Goal: Find specific fact: Find specific fact

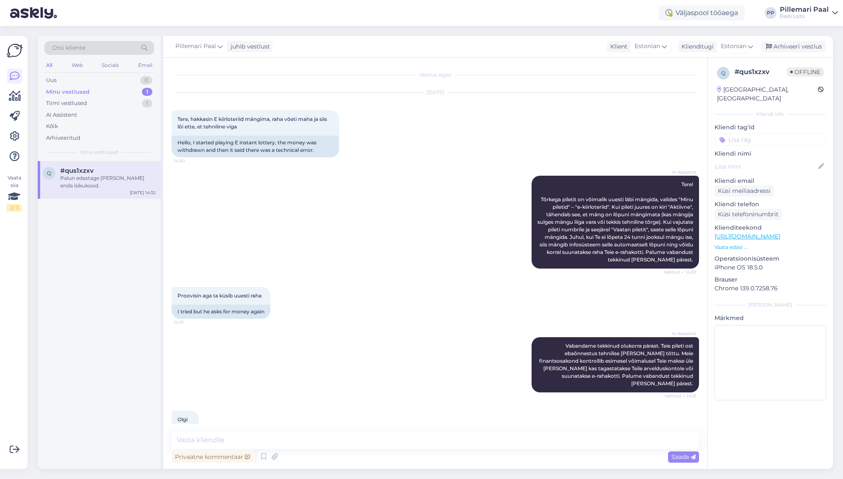
scroll to position [106, 0]
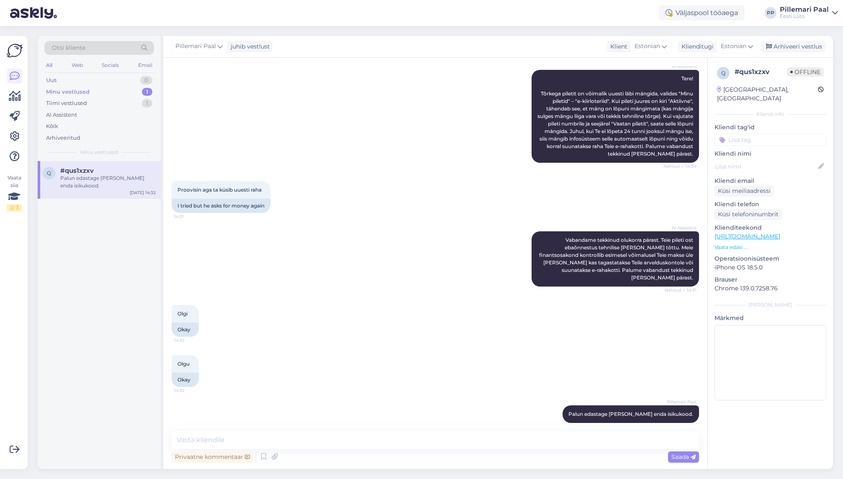
click at [90, 176] on div "Palun edastage [PERSON_NAME] enda isikukood." at bounding box center [107, 181] width 95 height 15
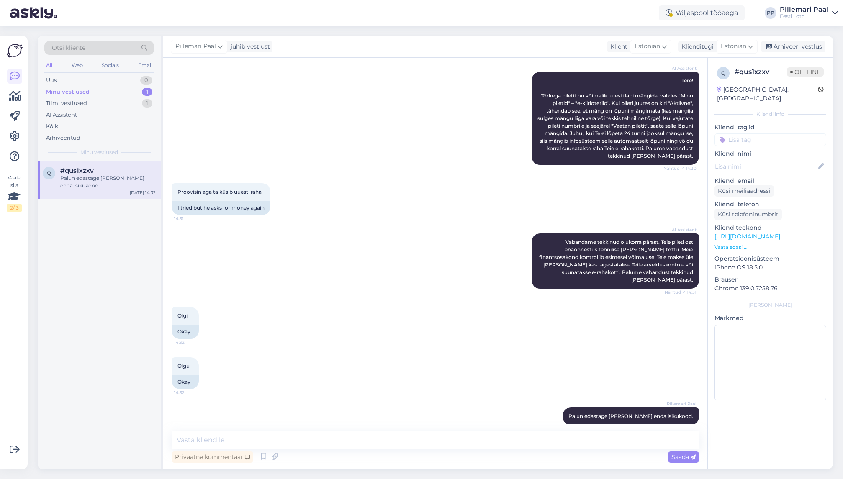
scroll to position [107, 0]
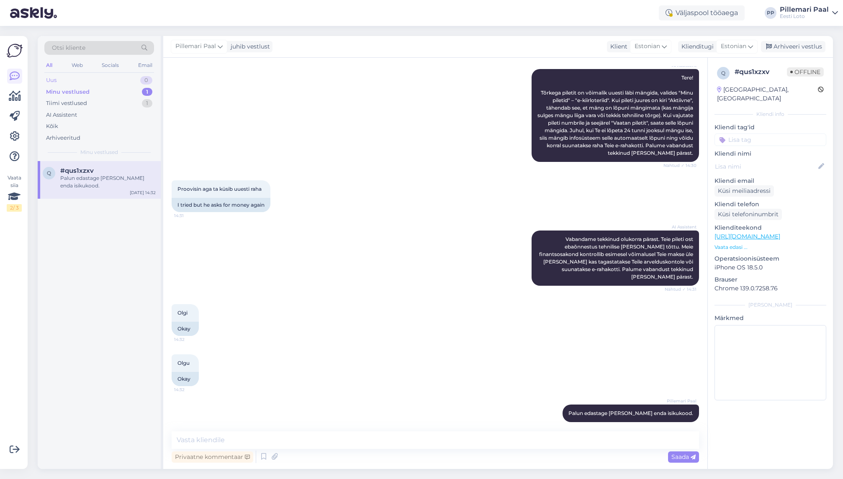
click at [52, 77] on div "Uus" at bounding box center [51, 80] width 10 height 8
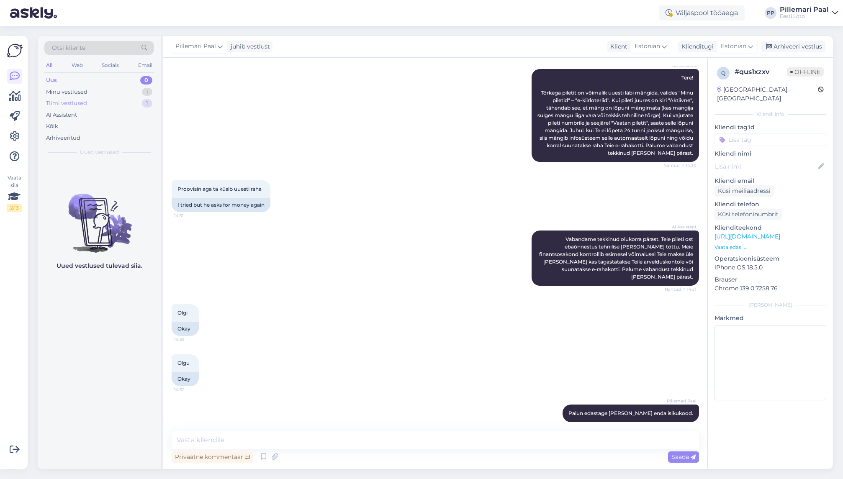
click at [79, 102] on div "Tiimi vestlused" at bounding box center [66, 103] width 41 height 8
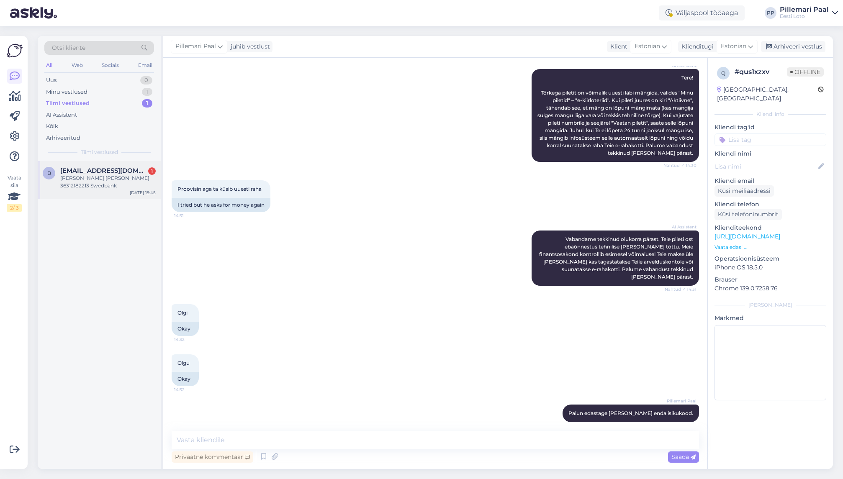
click at [90, 189] on div "[PERSON_NAME] [PERSON_NAME] 36312182213 Swedbank" at bounding box center [107, 181] width 95 height 15
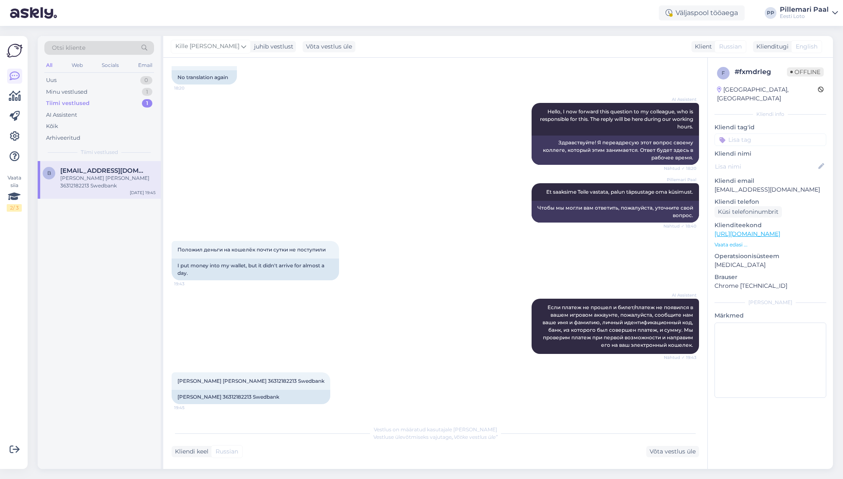
scroll to position [58, 0]
click at [236, 381] on span "[PERSON_NAME] [PERSON_NAME] 36312182213 Swedbank" at bounding box center [250, 381] width 147 height 6
copy span "36312182213"
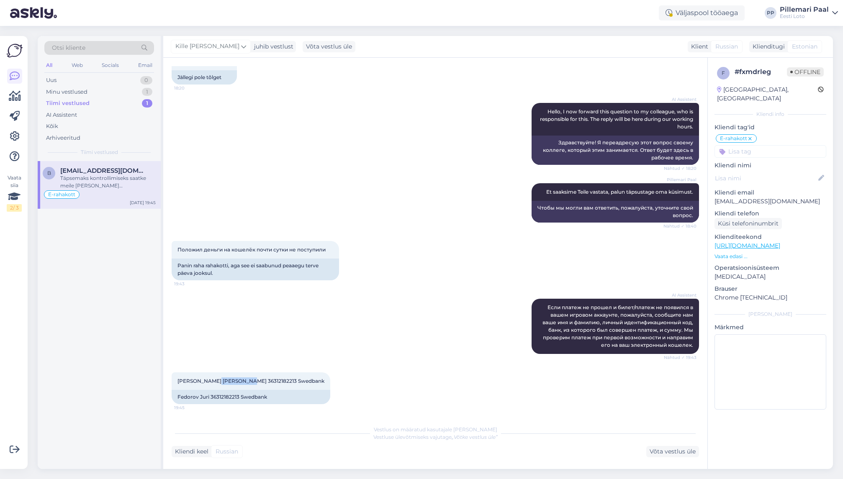
scroll to position [123, 0]
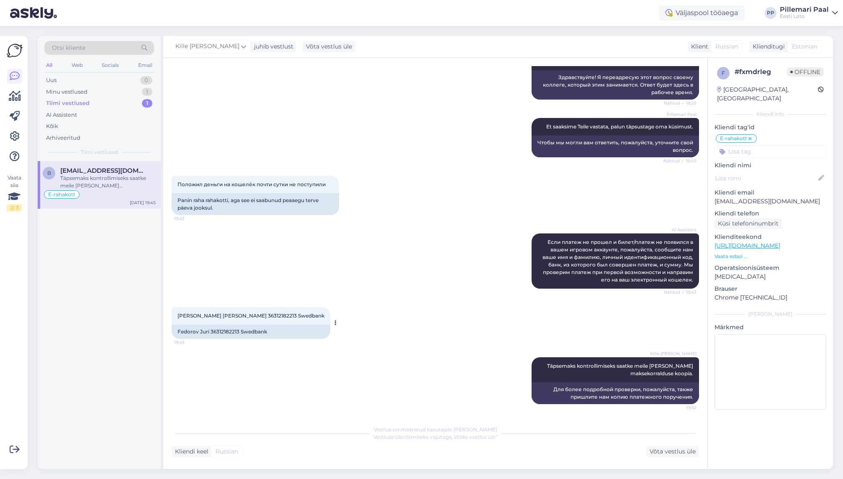
click at [204, 332] on div "Fedorov Juri 36312182213 Swedbank" at bounding box center [251, 332] width 159 height 14
drag, startPoint x: 204, startPoint y: 332, endPoint x: 214, endPoint y: 336, distance: 10.5
click at [204, 332] on div "Fedorov Juri 36312182213 Swedbank" at bounding box center [251, 332] width 159 height 14
copy div "Juri"
click at [362, 310] on div "[PERSON_NAME] [PERSON_NAME] 36312182213 Swedbank 19:45 Fedorov Juri 36312182213…" at bounding box center [435, 323] width 527 height 50
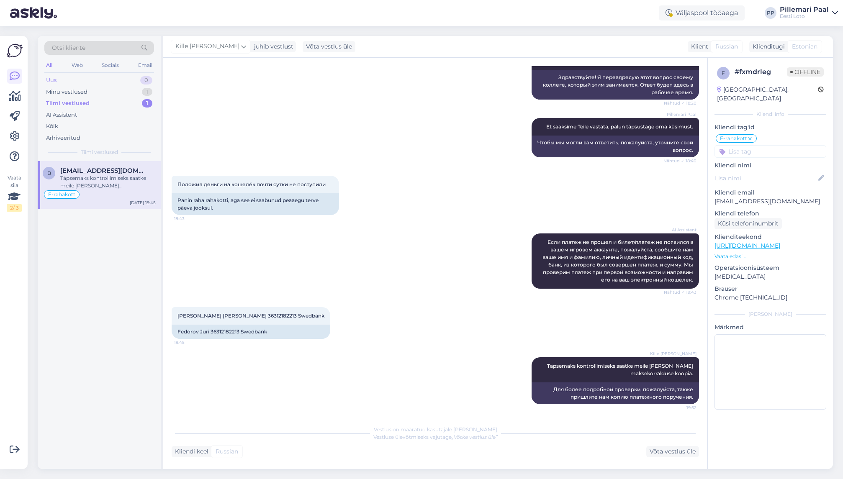
click at [72, 80] on div "Uus 0" at bounding box center [99, 80] width 110 height 12
